Goal: Obtain resource: Download file/media

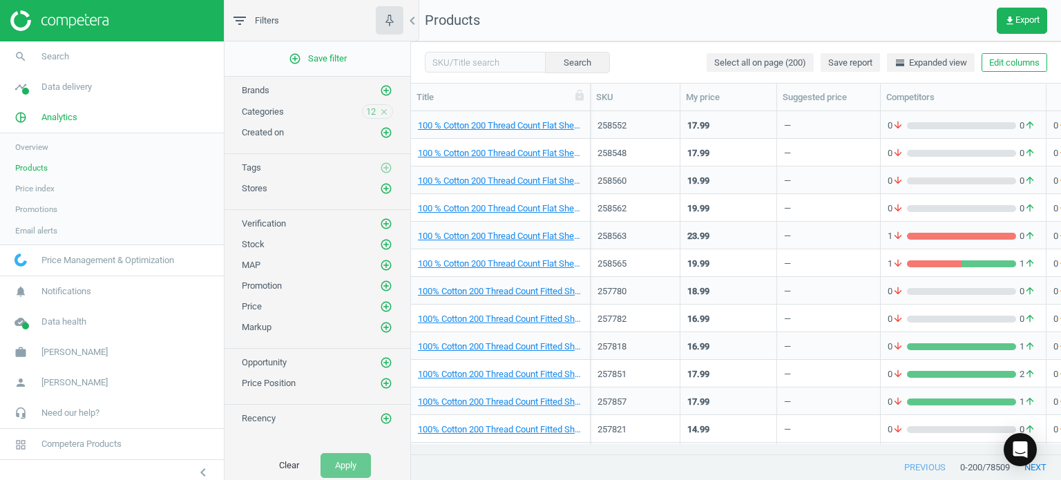
scroll to position [323, 640]
click at [387, 110] on icon "close" at bounding box center [384, 112] width 10 height 10
click at [390, 105] on icon "add_circle_outline" at bounding box center [386, 111] width 12 height 12
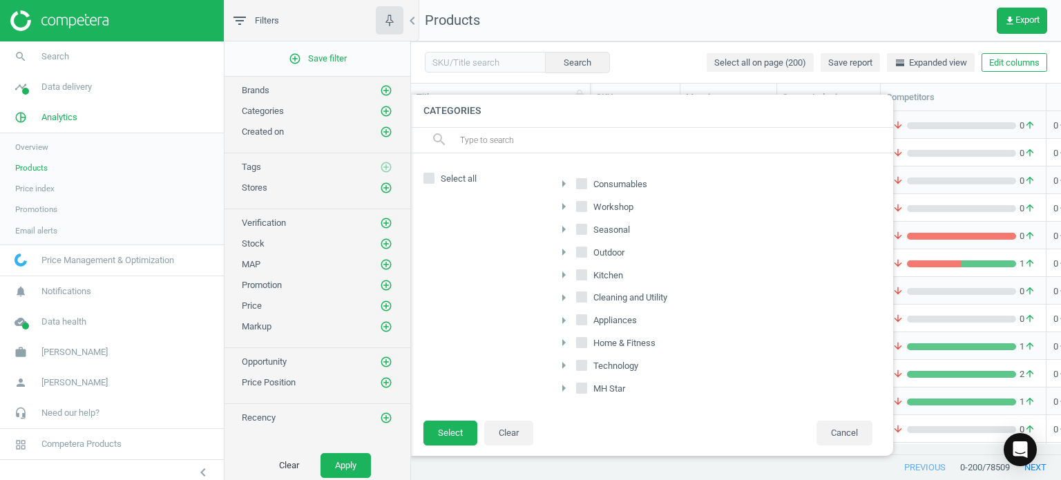
click at [582, 253] on input "Outdoor" at bounding box center [581, 251] width 9 height 9
checkbox input "true"
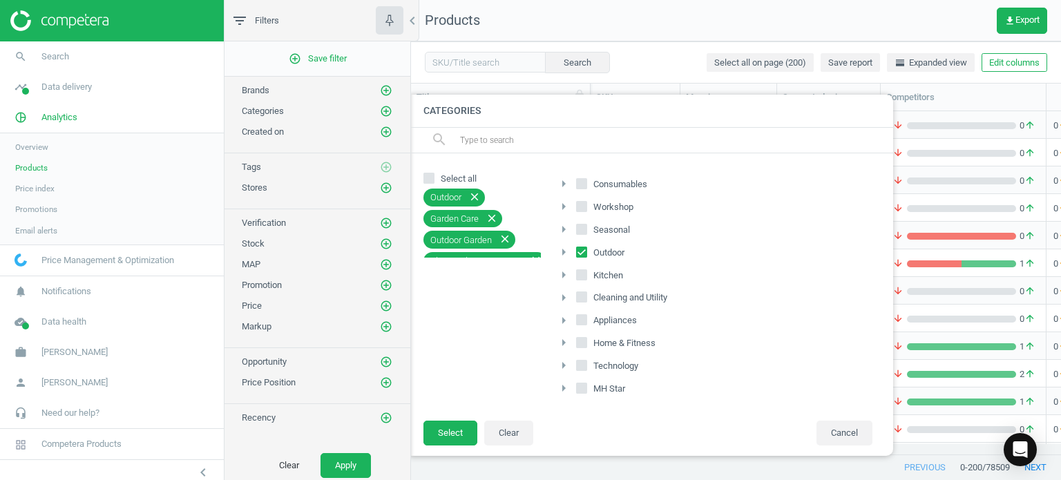
click at [581, 232] on input "Seasonal" at bounding box center [581, 228] width 9 height 9
checkbox input "true"
click at [585, 184] on input "Consumables" at bounding box center [581, 183] width 9 height 9
checkbox input "true"
click at [452, 425] on button "Select" at bounding box center [450, 433] width 54 height 25
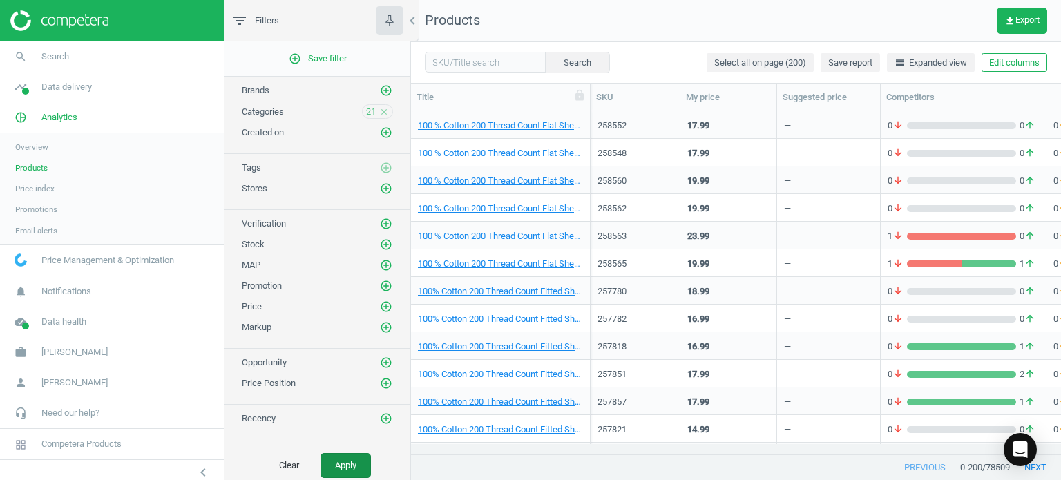
click at [343, 461] on button "Apply" at bounding box center [345, 465] width 50 height 25
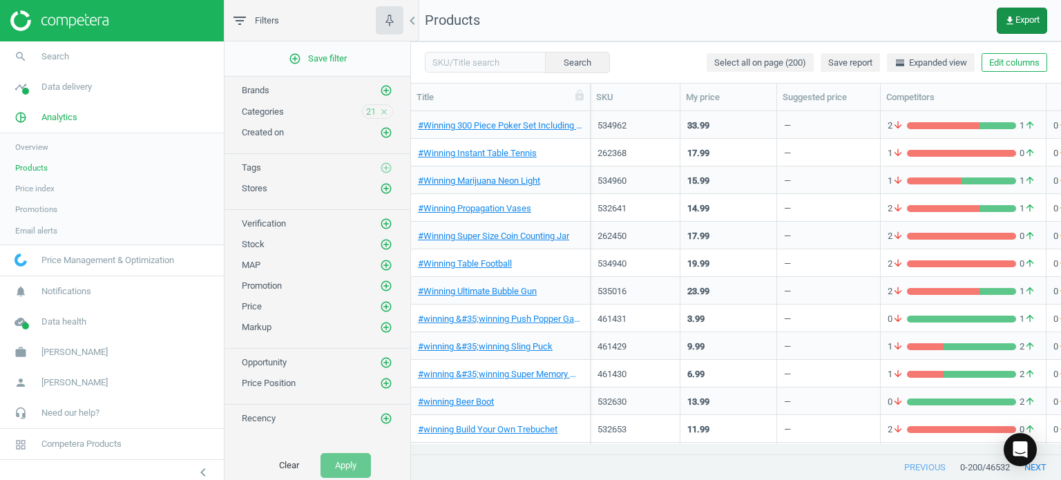
click at [1023, 19] on span "get_app Export" at bounding box center [1021, 20] width 35 height 11
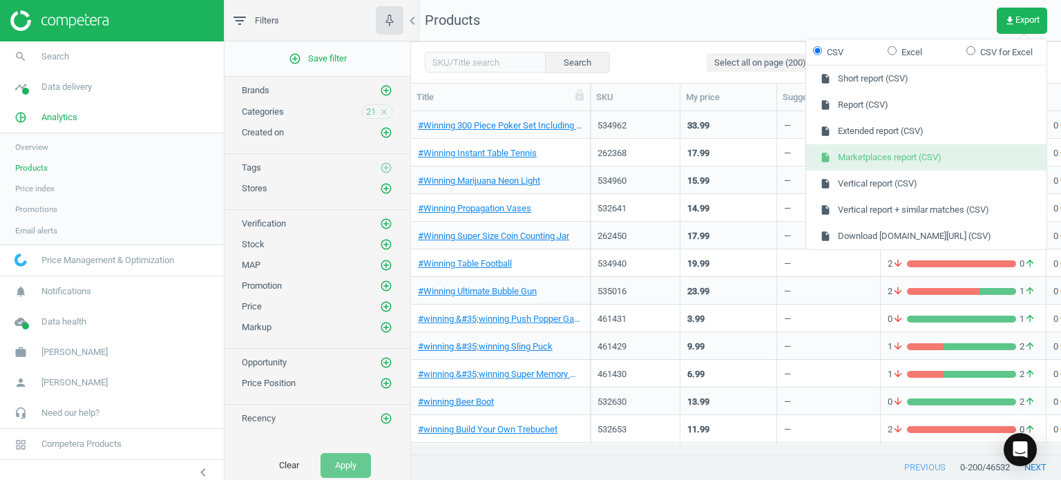
click at [923, 156] on button "insert_drive_file Marketplaces report (CSV)" at bounding box center [926, 157] width 240 height 26
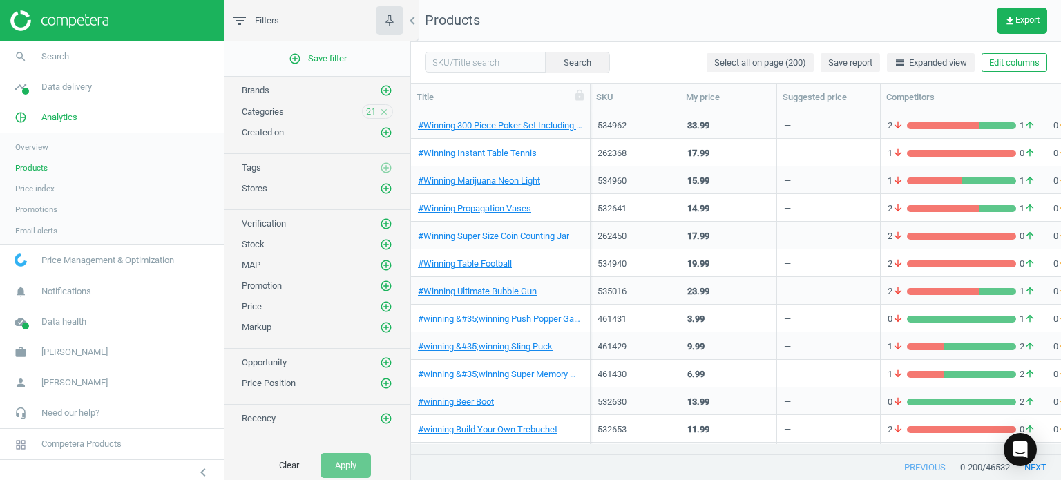
click at [383, 108] on icon "close" at bounding box center [384, 112] width 10 height 10
click at [385, 110] on icon "add_circle_outline" at bounding box center [386, 111] width 12 height 12
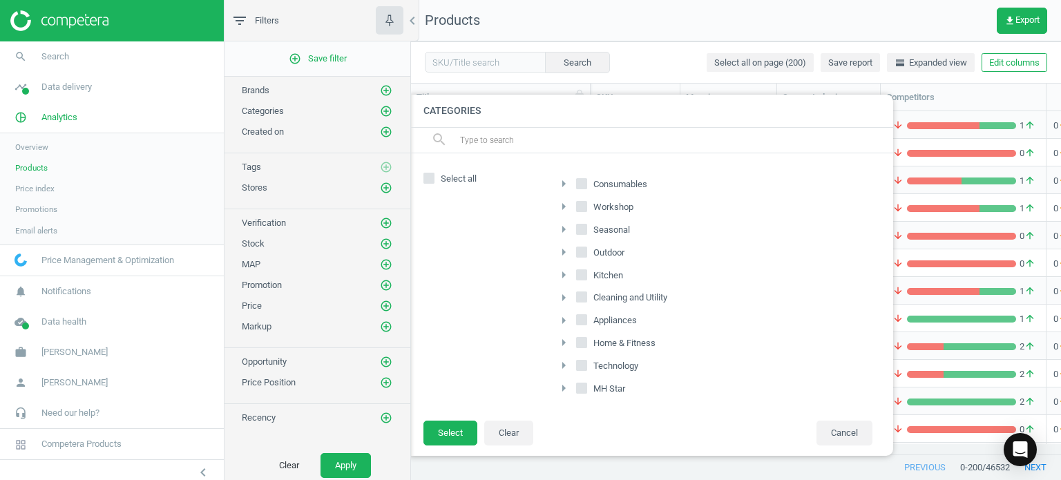
click at [583, 202] on input "Workshop" at bounding box center [581, 206] width 9 height 9
checkbox input "true"
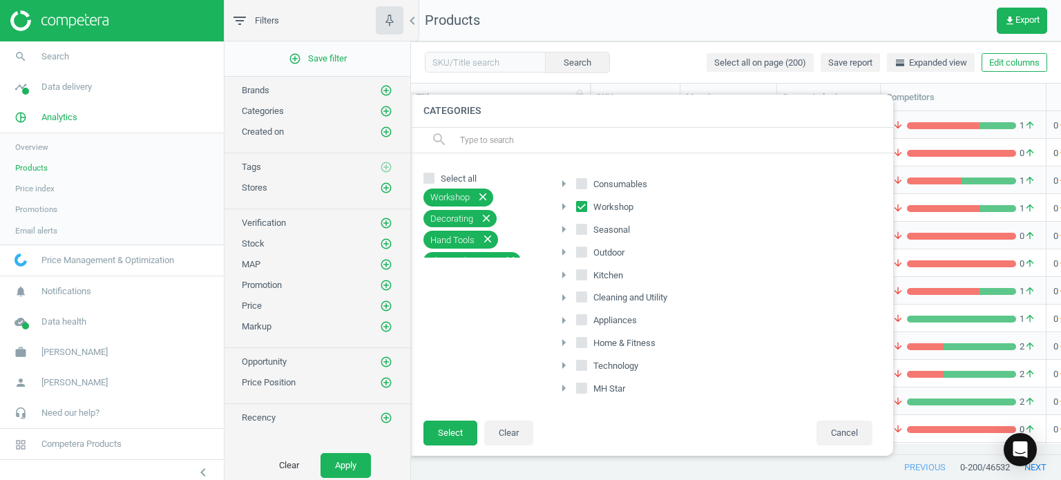
click at [580, 276] on input "Kitchen" at bounding box center [581, 274] width 9 height 9
checkbox input "true"
click at [583, 293] on input "Cleaning and Utility" at bounding box center [581, 297] width 9 height 9
checkbox input "true"
click at [584, 318] on input "Appliances" at bounding box center [581, 320] width 9 height 9
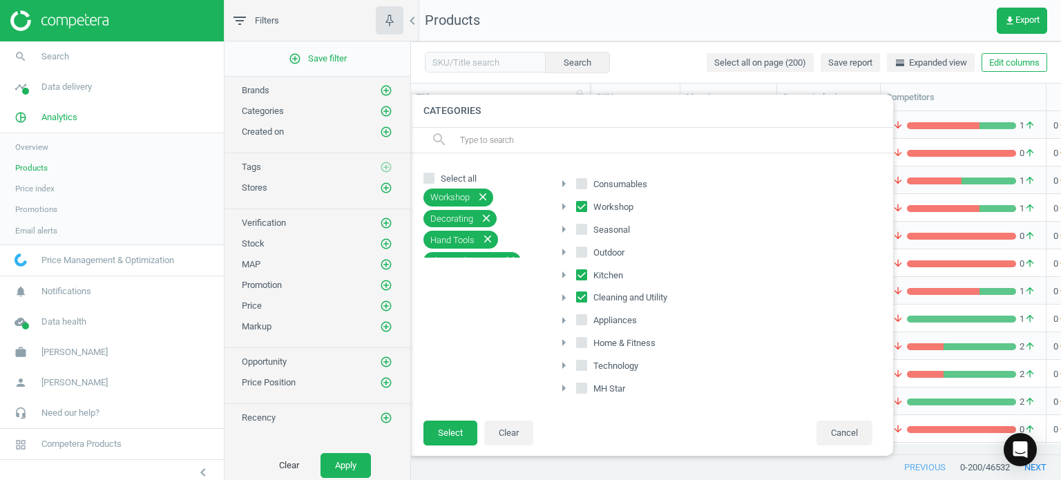
checkbox input "true"
click at [580, 363] on input "Technology" at bounding box center [581, 365] width 9 height 9
checkbox input "true"
click at [442, 433] on button "Select" at bounding box center [450, 433] width 54 height 25
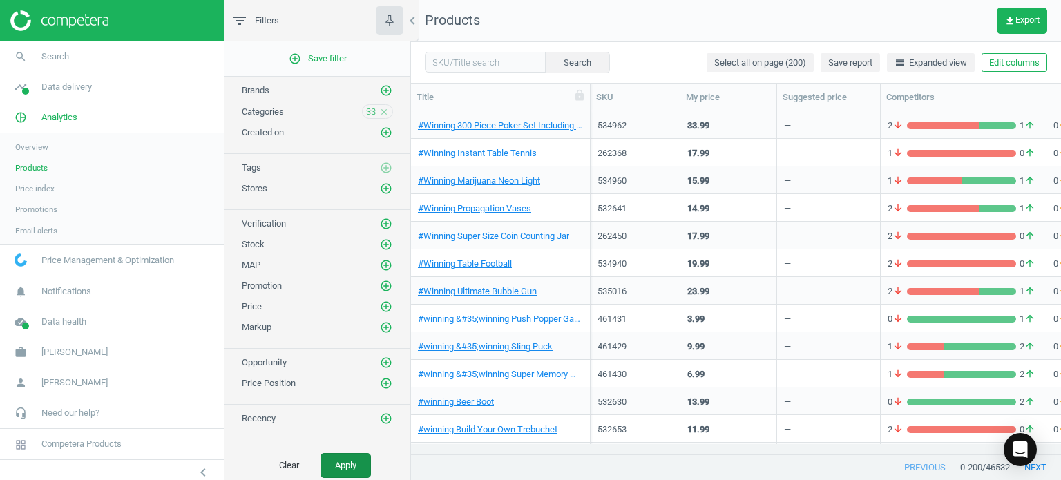
click at [338, 461] on button "Apply" at bounding box center [345, 465] width 50 height 25
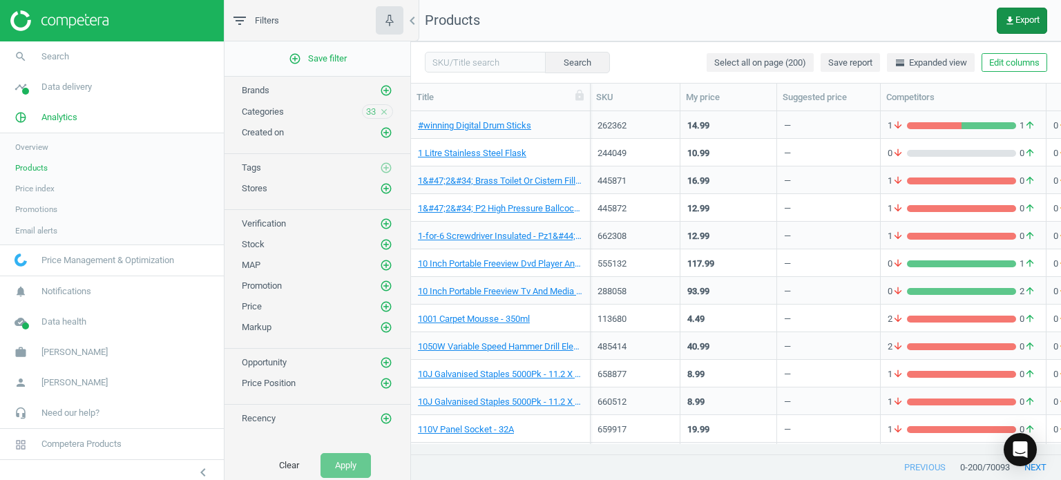
click at [1008, 19] on icon "get_app" at bounding box center [1009, 20] width 11 height 11
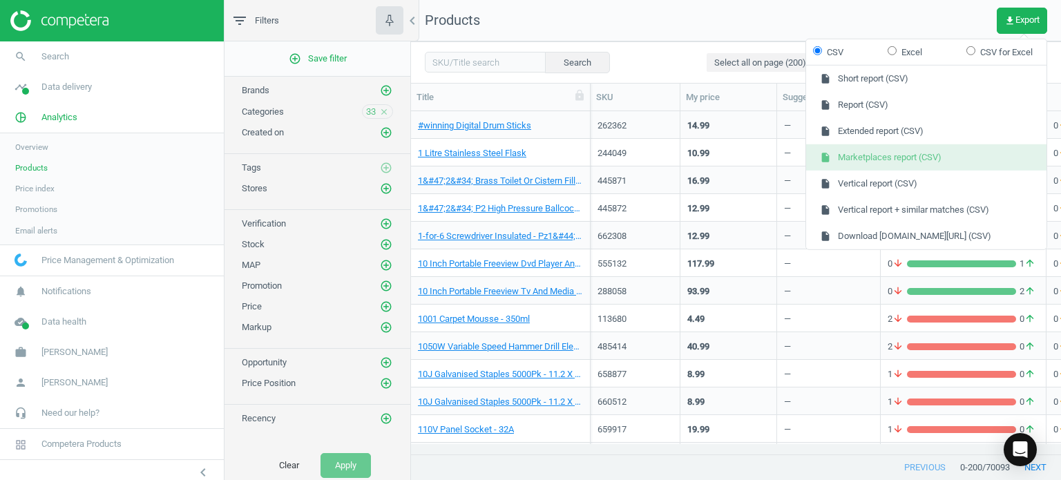
click at [878, 154] on button "insert_drive_file Marketplaces report (CSV)" at bounding box center [926, 157] width 240 height 26
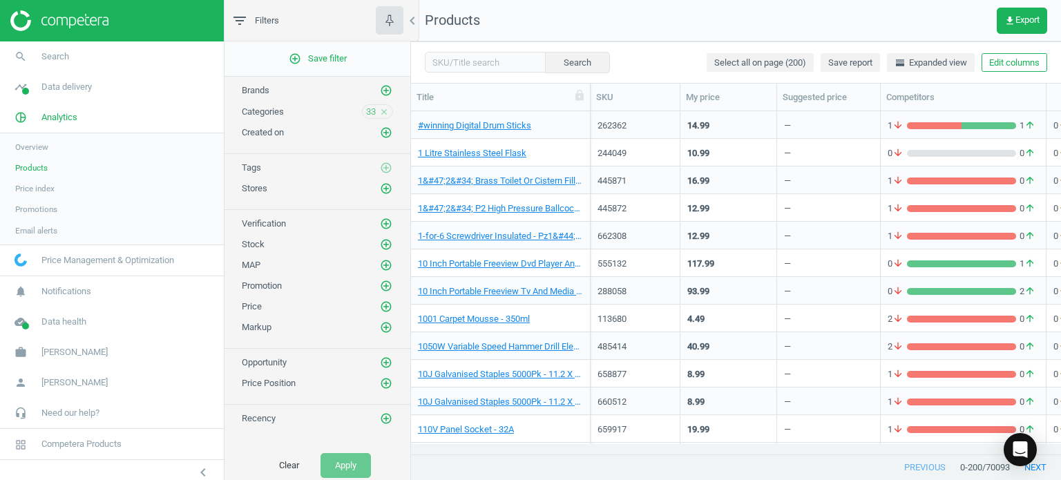
click at [757, 20] on nav "Products get_app Export" at bounding box center [736, 20] width 650 height 41
